Goal: Transaction & Acquisition: Download file/media

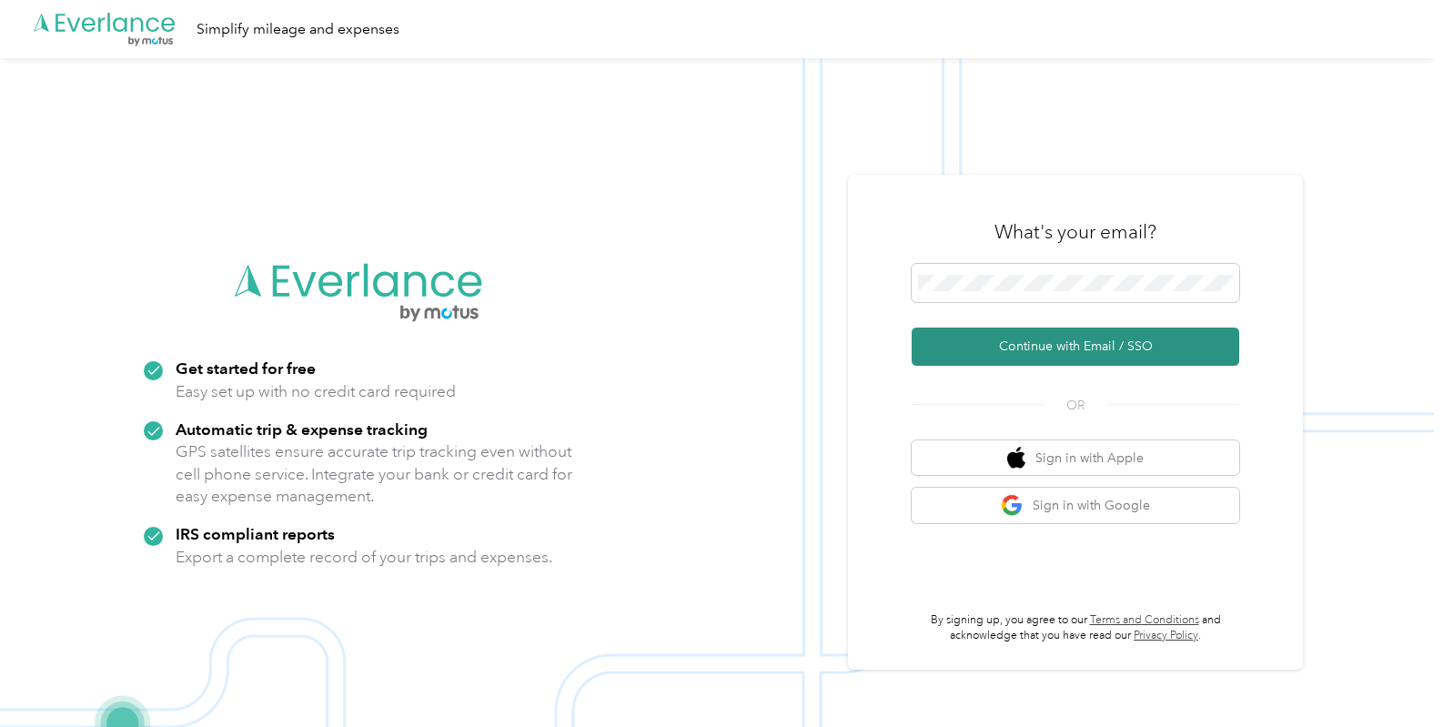
click at [1072, 349] on button "Continue with Email / SSO" at bounding box center [1076, 347] width 328 height 38
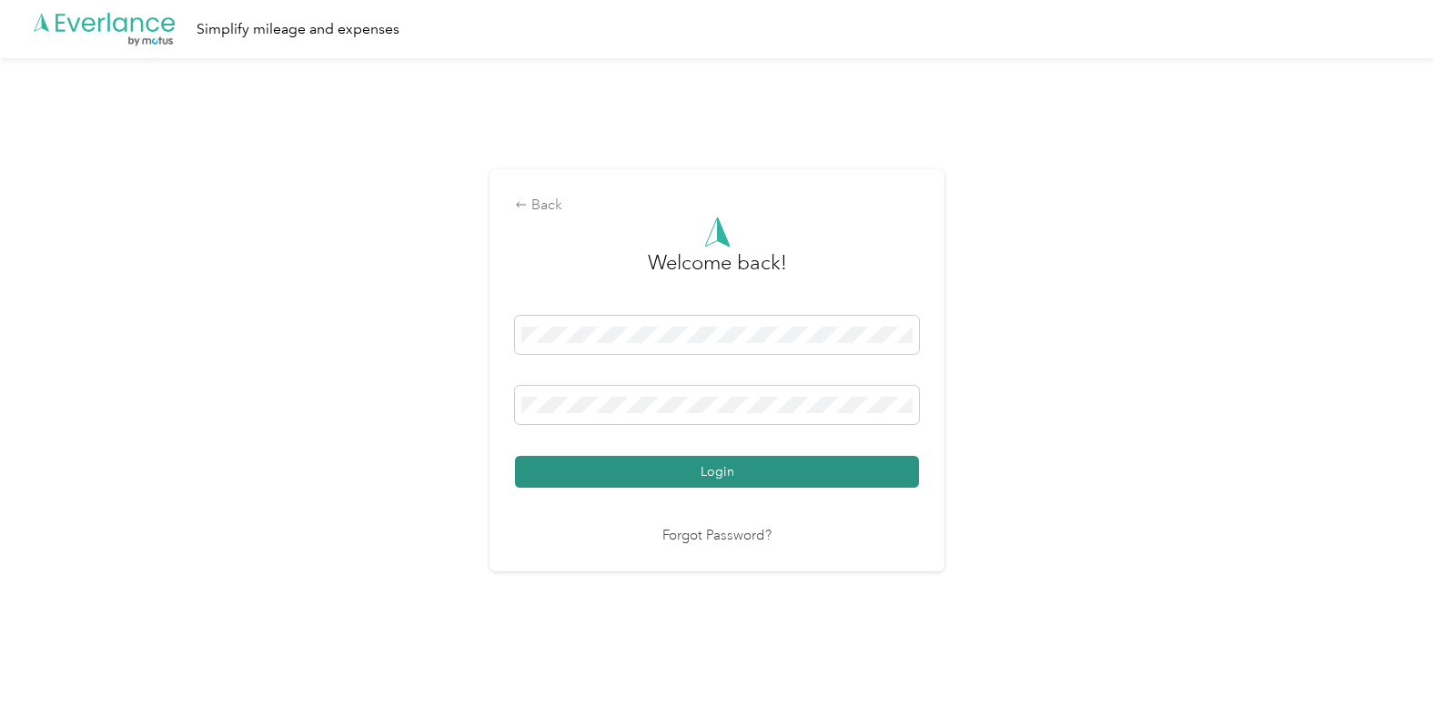
click at [751, 479] on button "Login" at bounding box center [717, 472] width 404 height 32
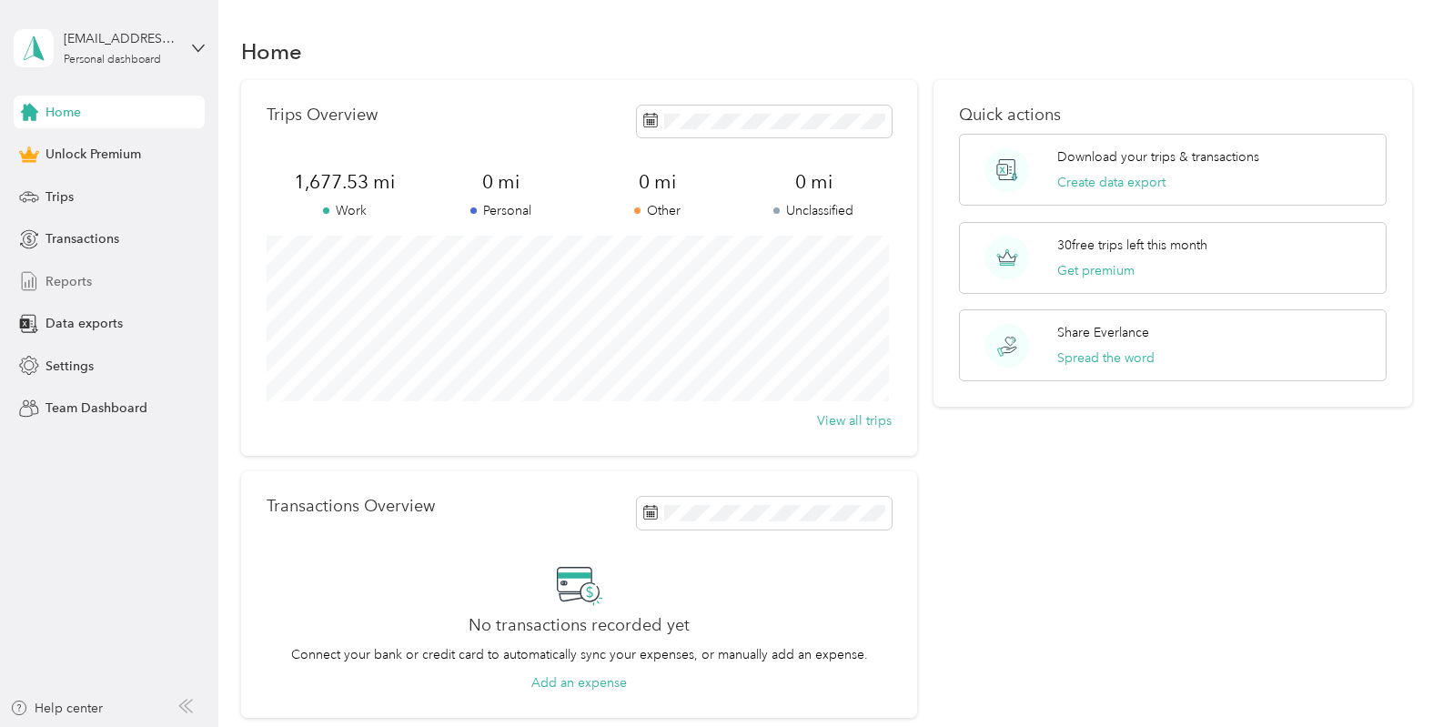
click at [87, 274] on span "Reports" at bounding box center [68, 281] width 46 height 19
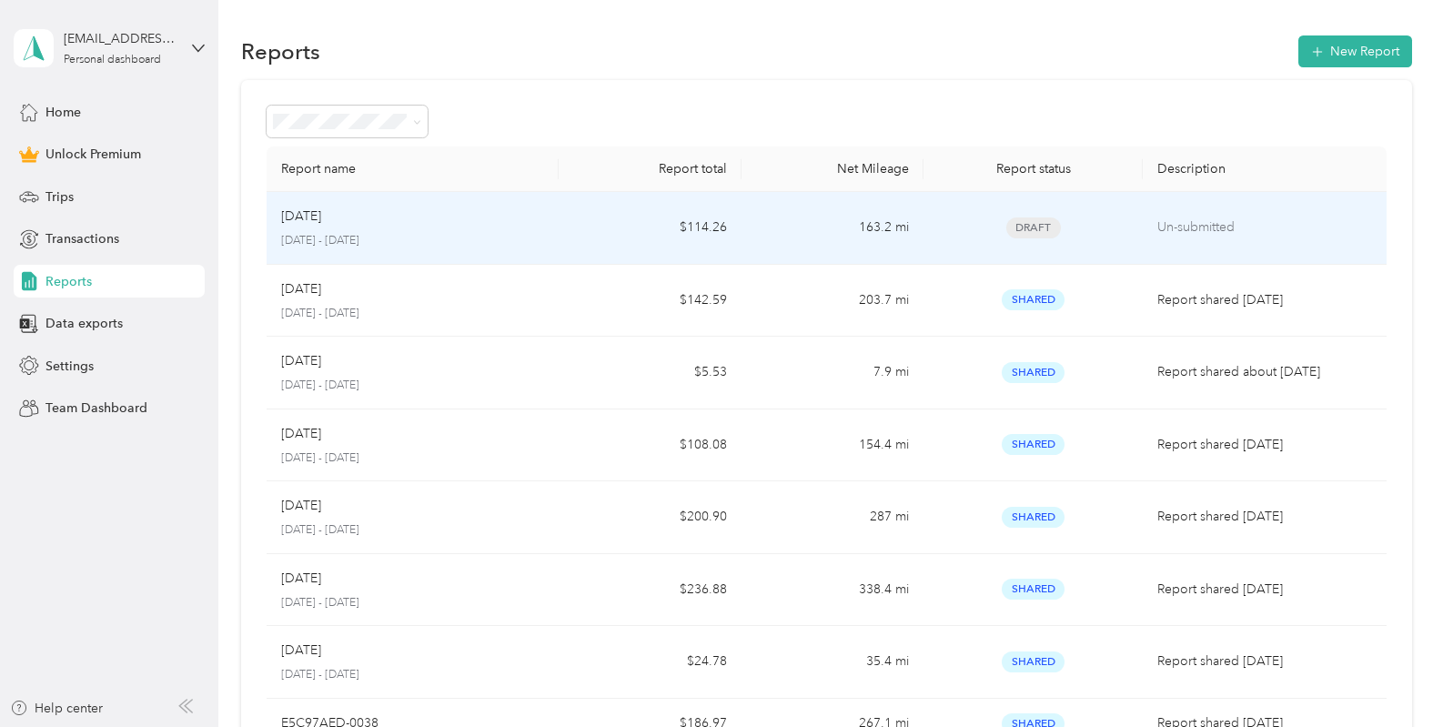
click at [651, 234] on td "$114.26" at bounding box center [650, 228] width 183 height 73
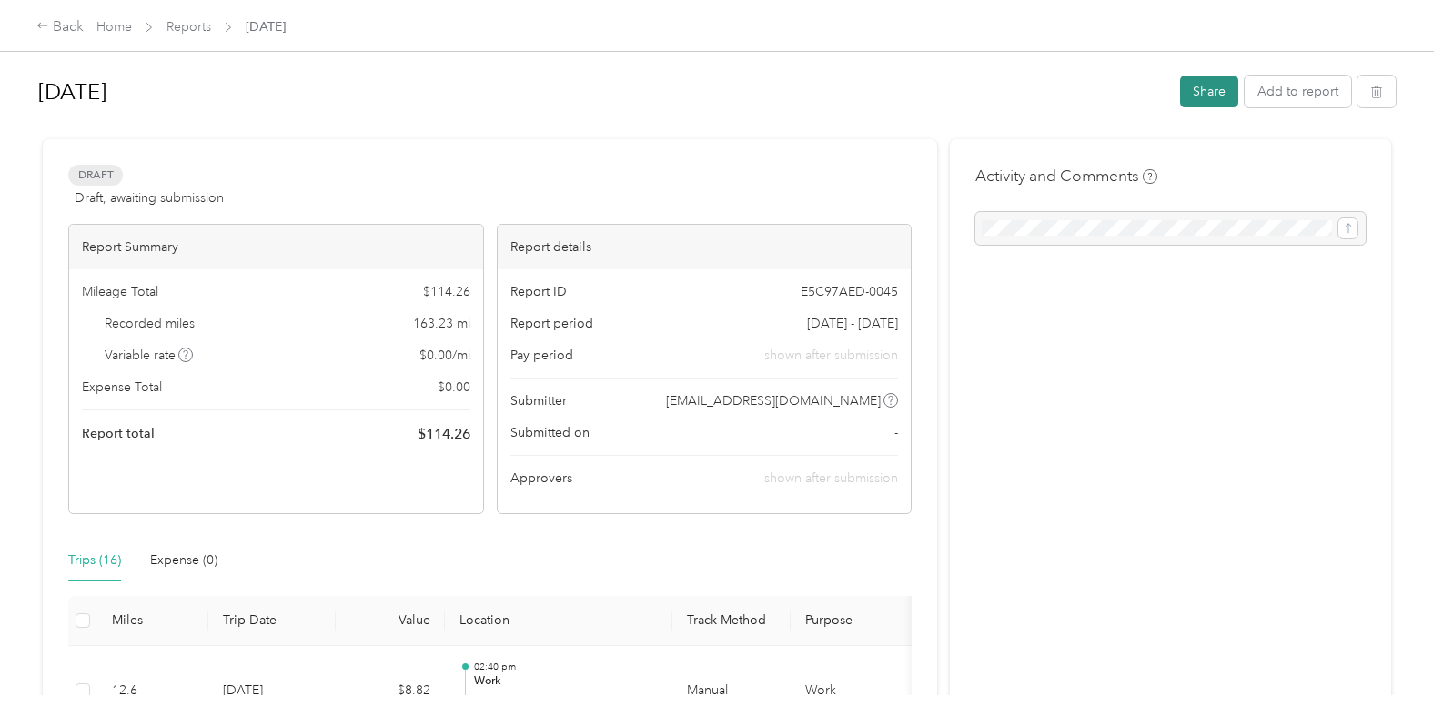
click at [1192, 98] on button "Share" at bounding box center [1209, 92] width 58 height 32
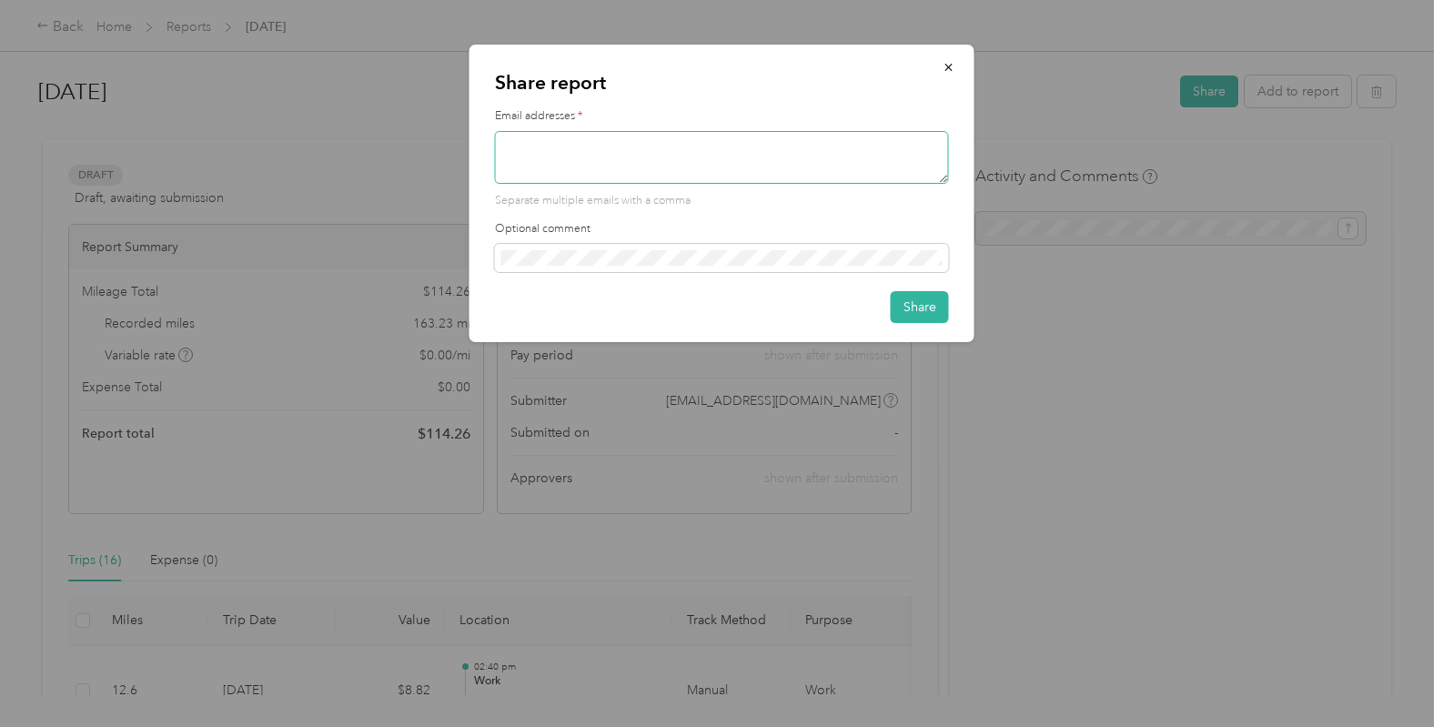
click at [696, 163] on textarea at bounding box center [722, 157] width 454 height 53
type textarea "[PERSON_NAME][EMAIL_ADDRESS][PERSON_NAME][DOMAIN_NAME]"
click at [924, 308] on button "Share" at bounding box center [920, 307] width 58 height 32
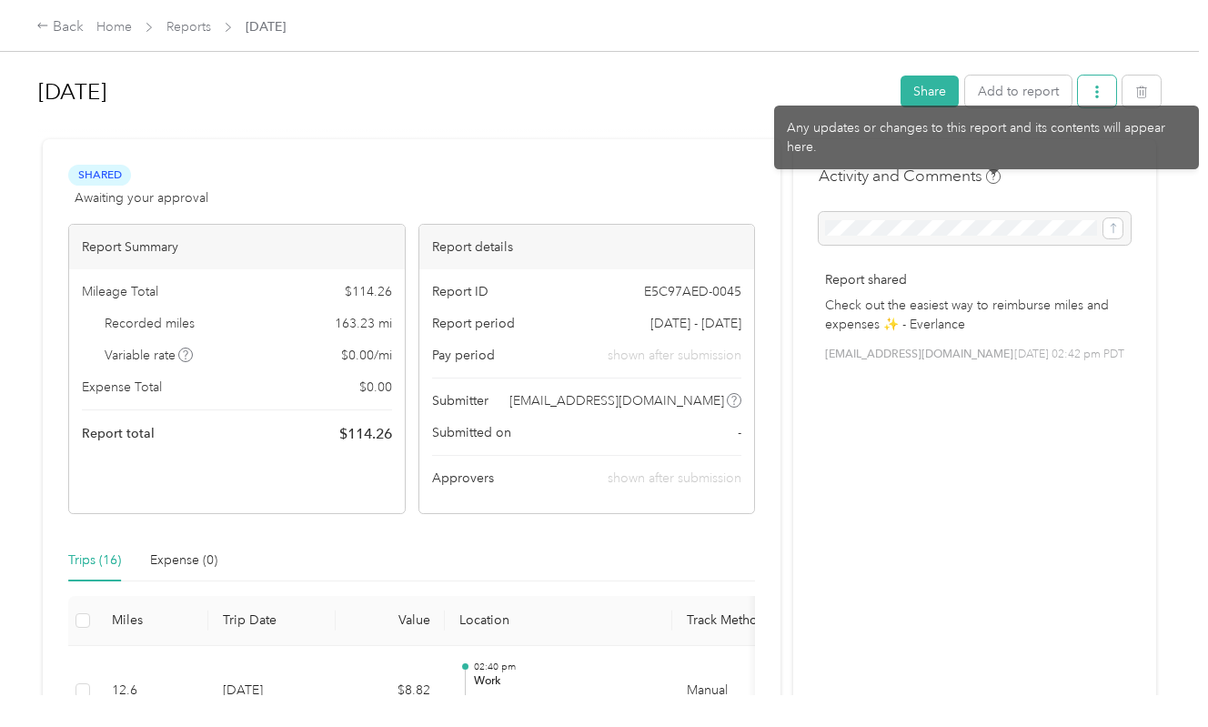
click at [1107, 88] on button "button" at bounding box center [1097, 92] width 38 height 32
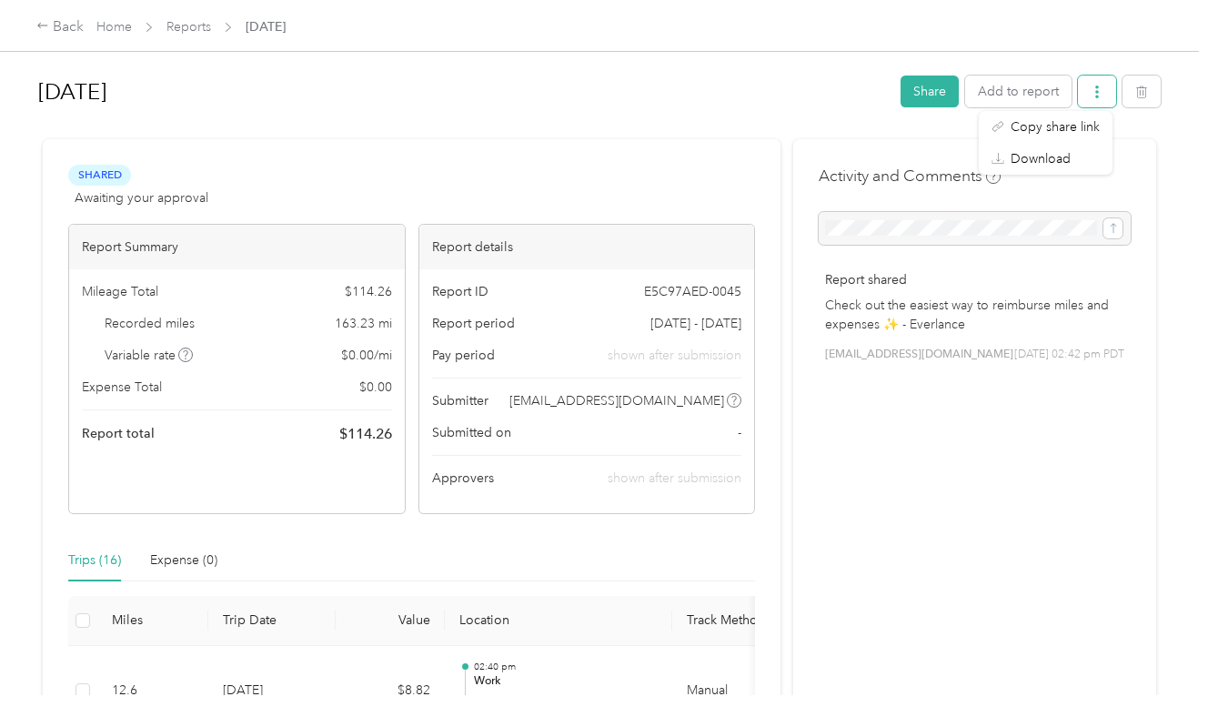
click at [1107, 88] on button "button" at bounding box center [1097, 92] width 38 height 32
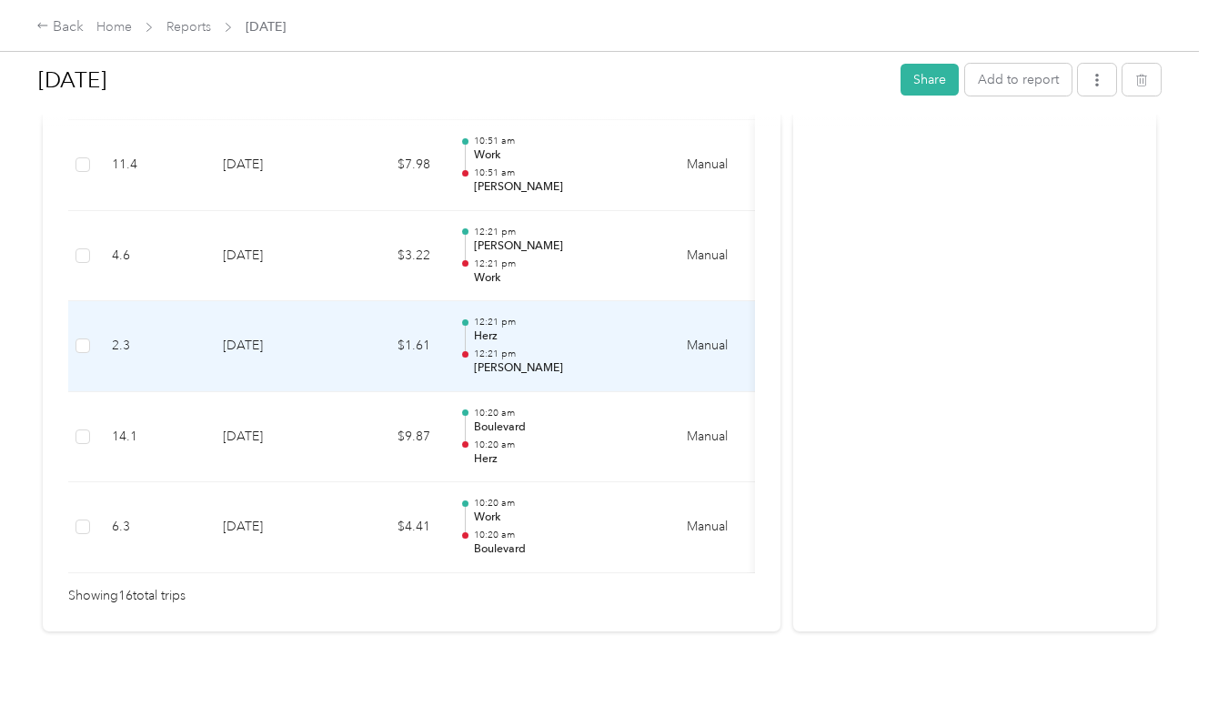
scroll to position [1548, 0]
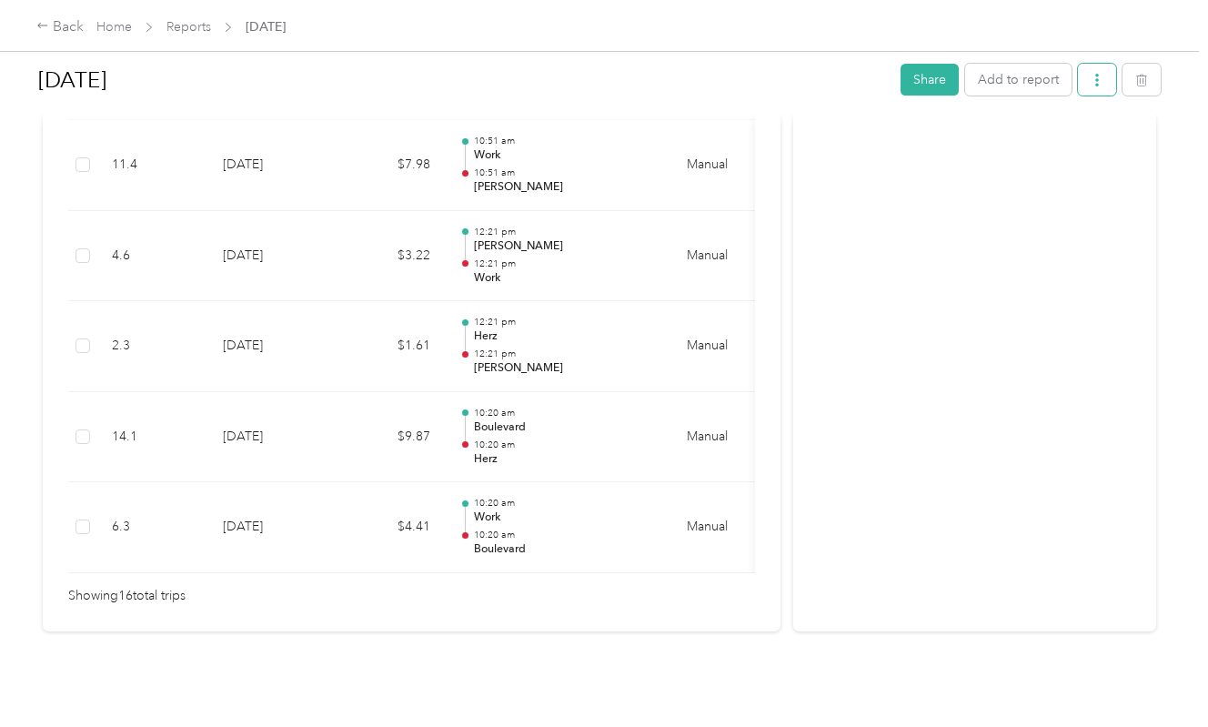
click at [1085, 79] on button "button" at bounding box center [1097, 80] width 38 height 32
click at [1051, 144] on span "Download" at bounding box center [1041, 146] width 60 height 19
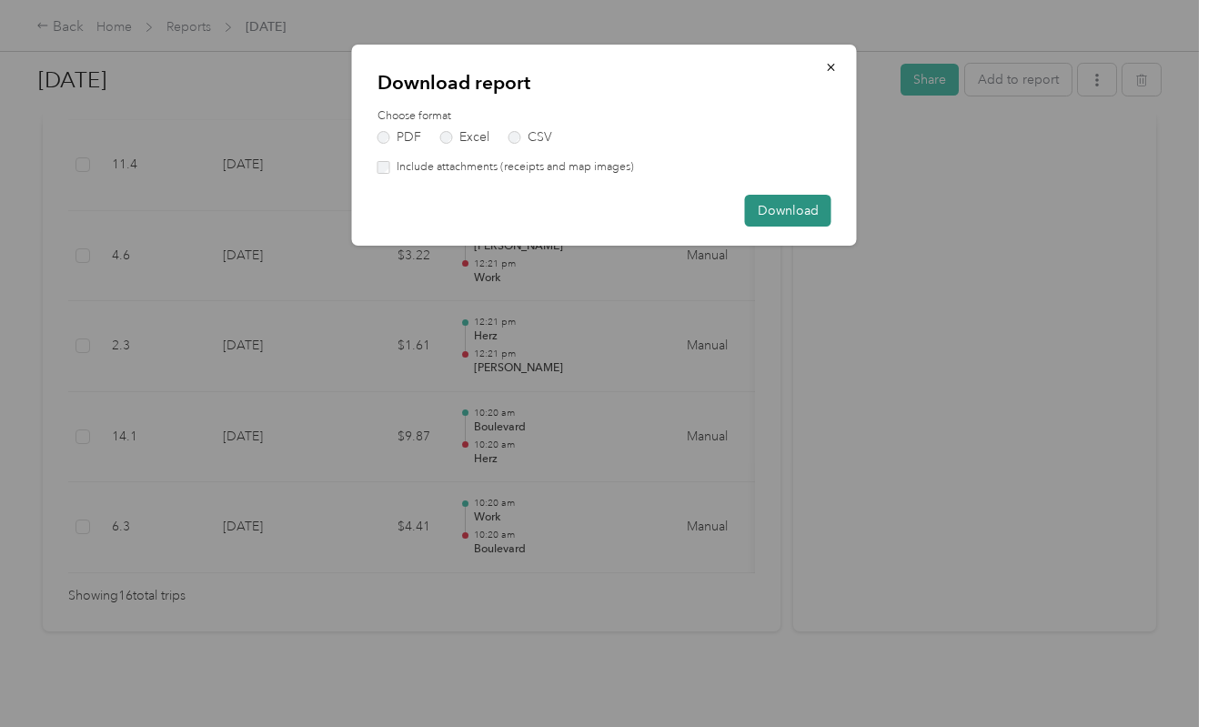
click at [801, 214] on button "Download" at bounding box center [788, 211] width 86 height 32
